Goal: Information Seeking & Learning: Learn about a topic

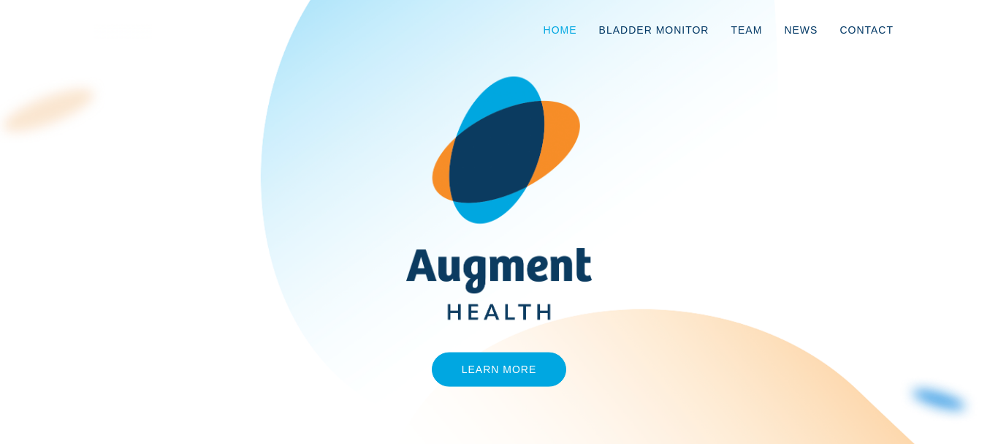
click at [533, 40] on link "Home" at bounding box center [561, 30] width 56 height 48
click at [483, 377] on link "Learn More" at bounding box center [499, 369] width 135 height 34
